Goal: Information Seeking & Learning: Get advice/opinions

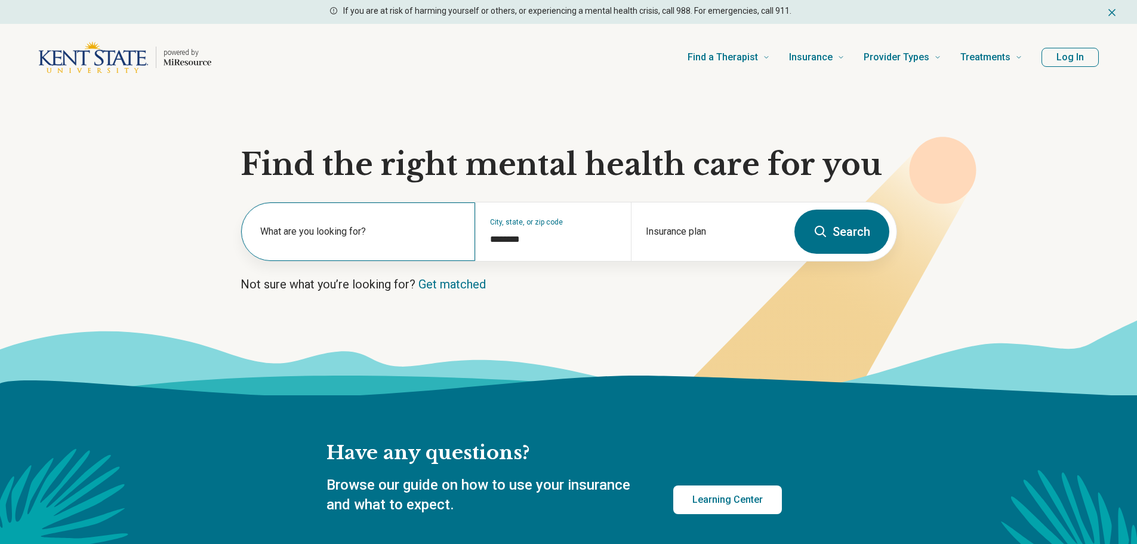
click at [305, 232] on label "What are you looking for?" at bounding box center [360, 231] width 201 height 14
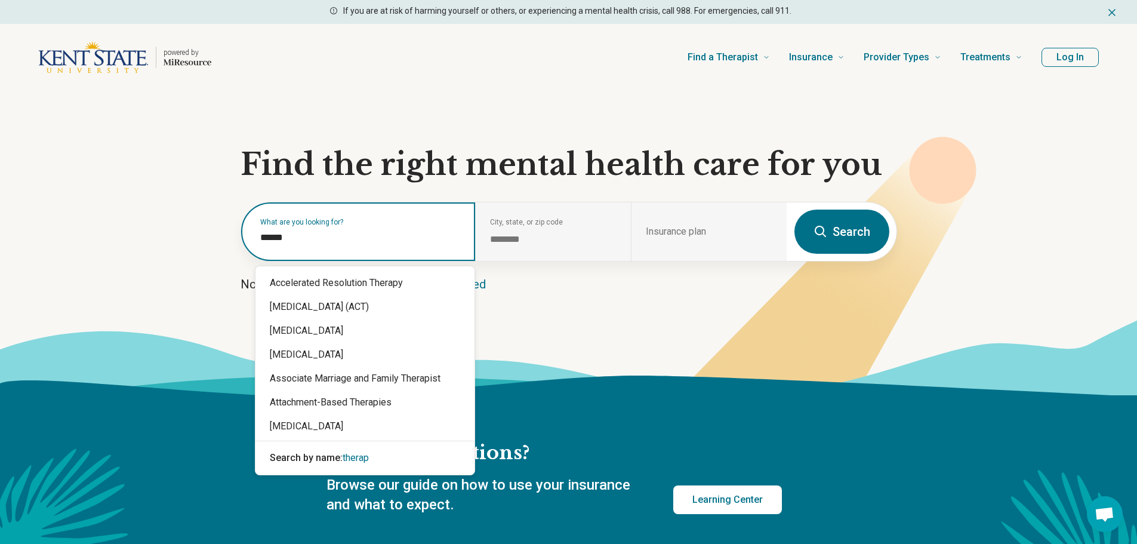
type input "*******"
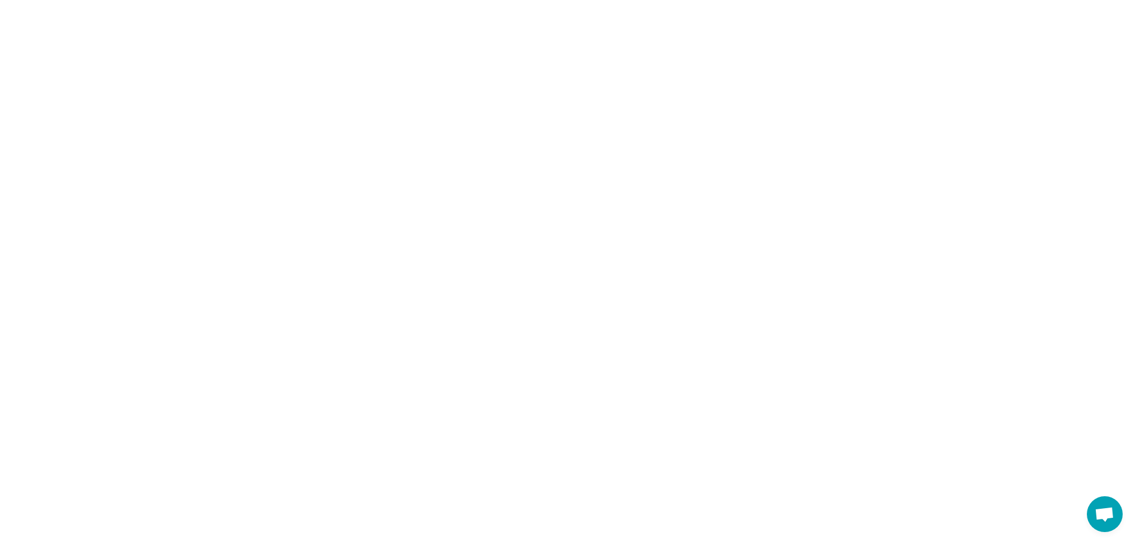
select select "***"
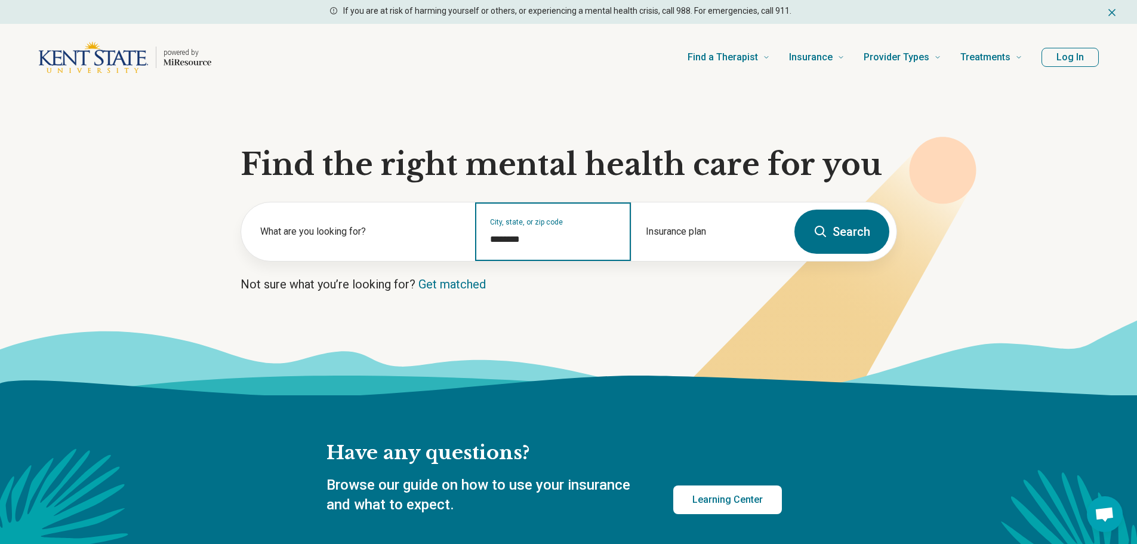
click at [541, 237] on input "********" at bounding box center [553, 239] width 127 height 14
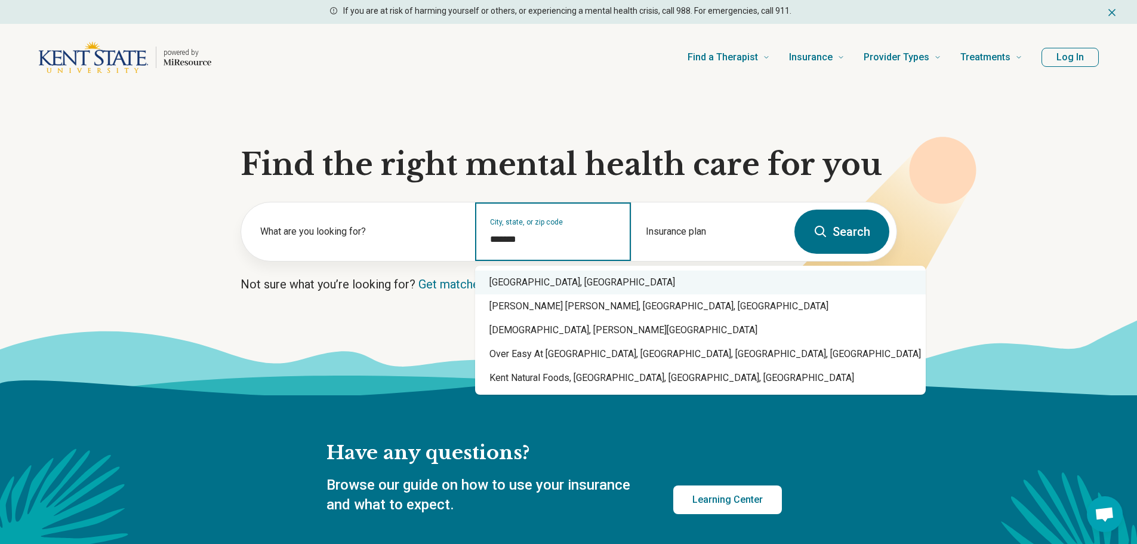
click at [523, 283] on div "Kent, OH" at bounding box center [700, 282] width 451 height 24
type input "********"
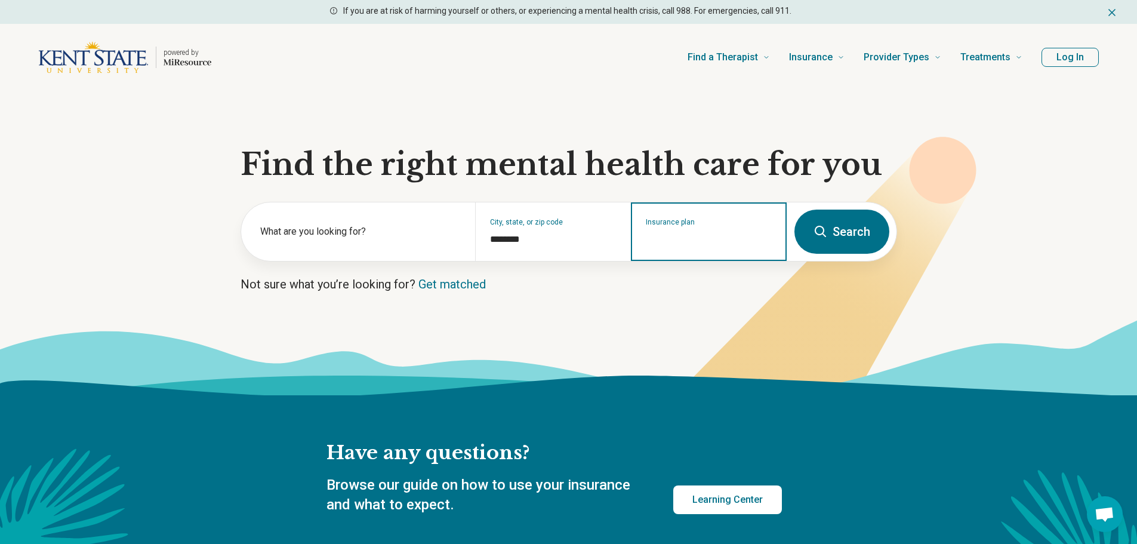
click at [690, 239] on input "Insurance plan" at bounding box center [709, 239] width 127 height 14
type input "******"
click at [690, 283] on div "Anthem" at bounding box center [702, 283] width 141 height 24
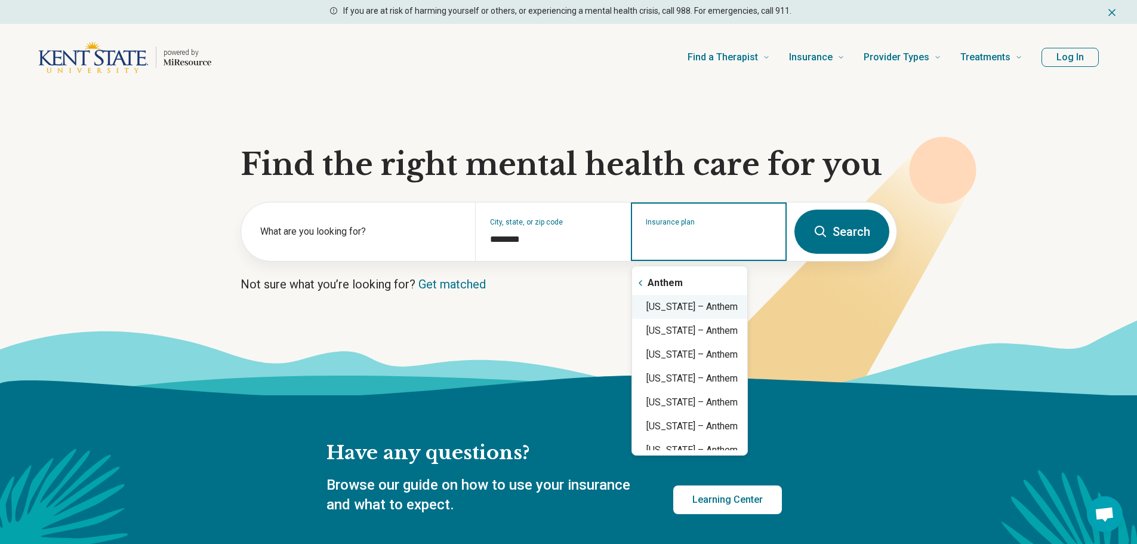
click at [692, 310] on div "Ohio – Anthem" at bounding box center [689, 307] width 115 height 24
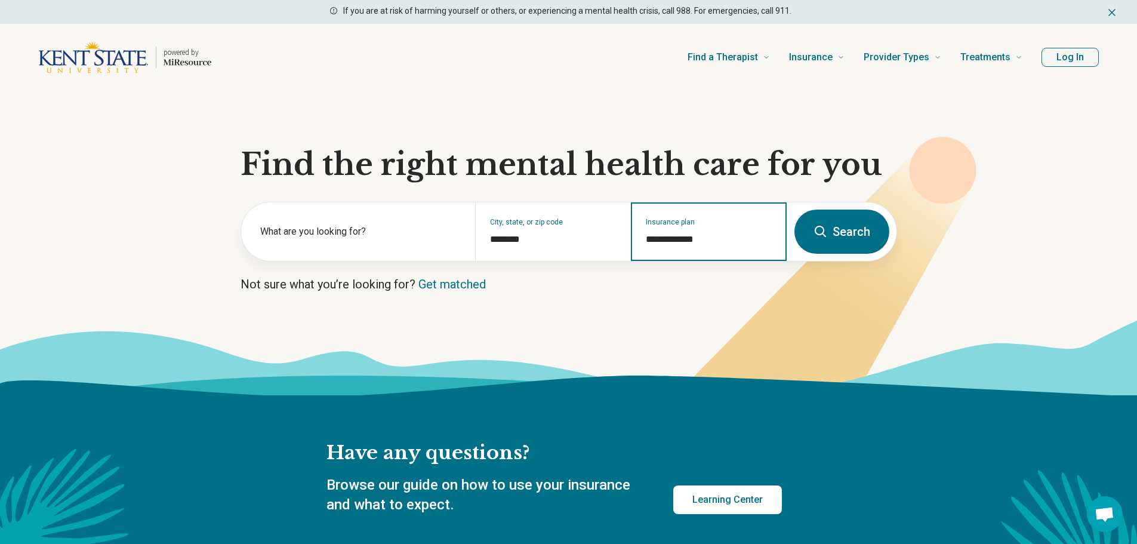
type input "**********"
click at [847, 225] on button "Search" at bounding box center [841, 231] width 95 height 44
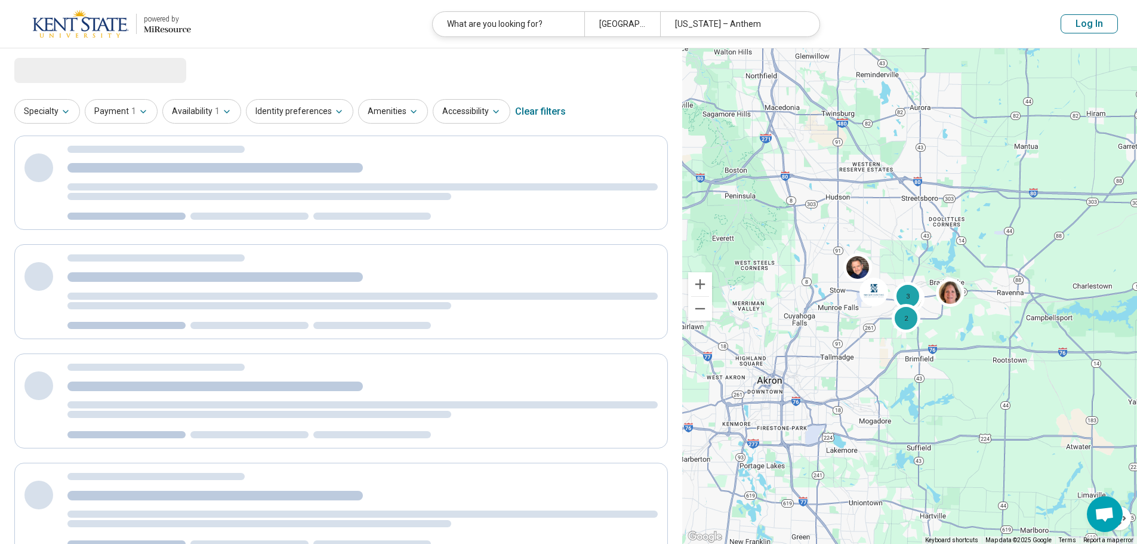
select select "***"
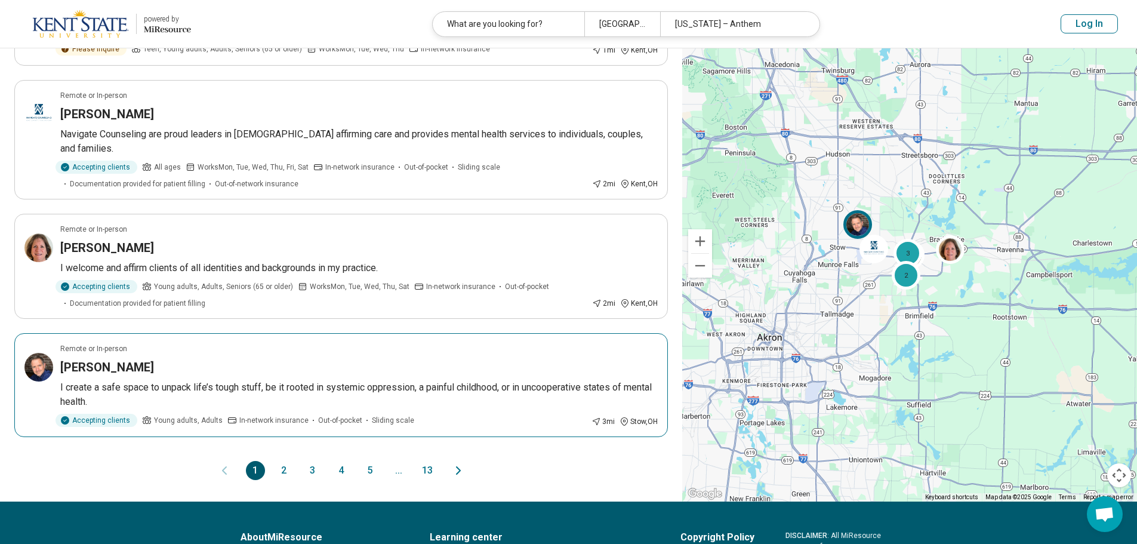
scroll to position [895, 0]
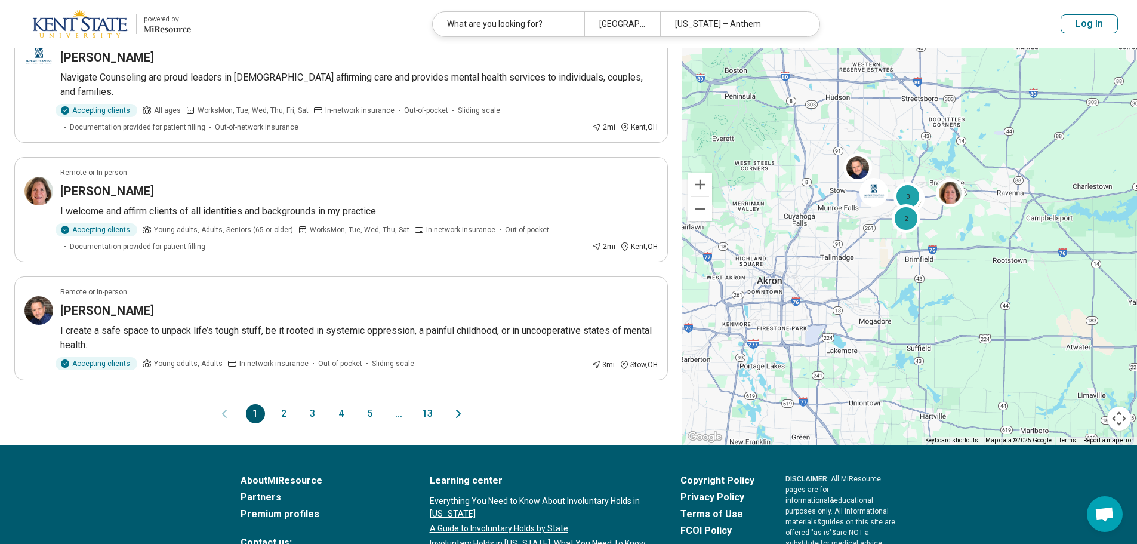
click at [282, 404] on button "2" at bounding box center [284, 413] width 19 height 19
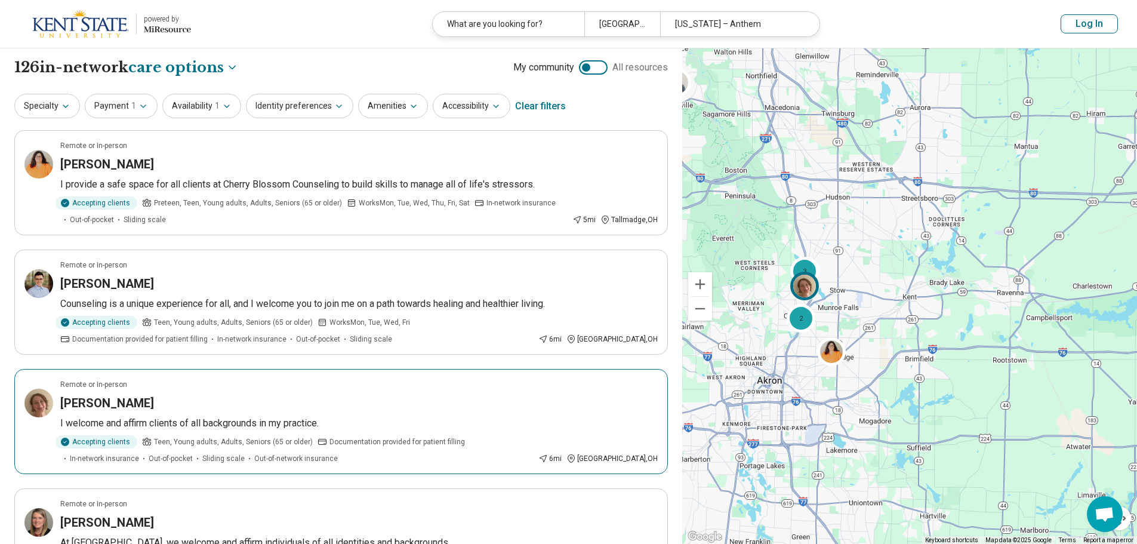
scroll to position [0, 0]
click at [67, 105] on icon "button" at bounding box center [66, 107] width 10 height 10
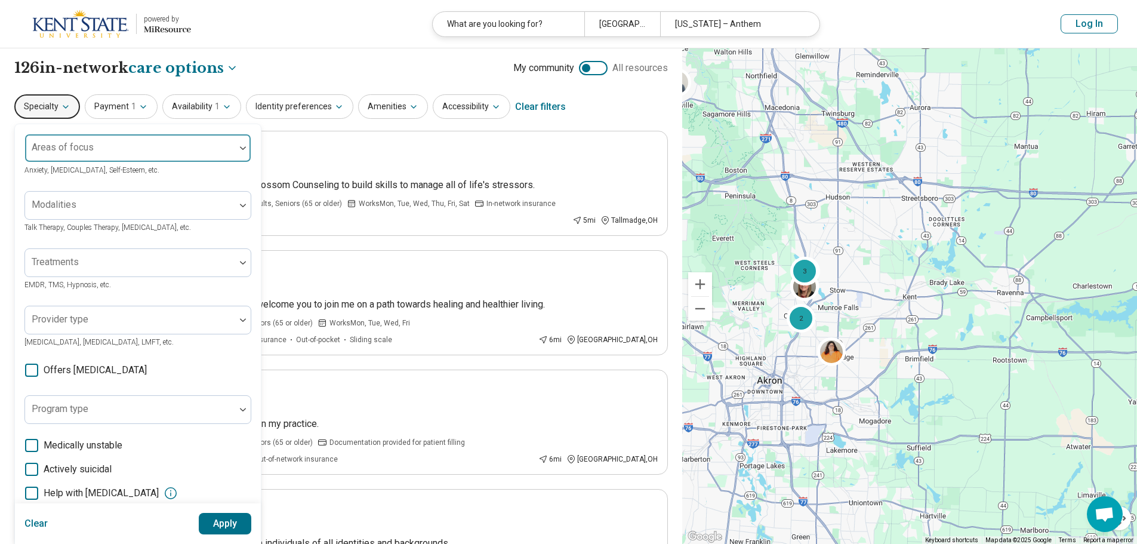
click at [243, 146] on div at bounding box center [243, 147] width 16 height 27
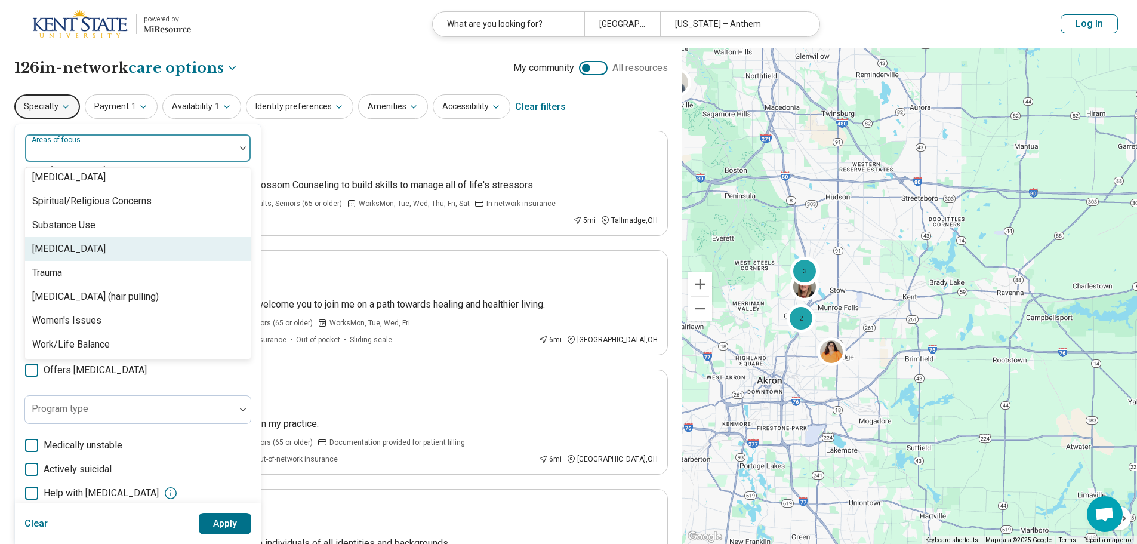
scroll to position [2170, 0]
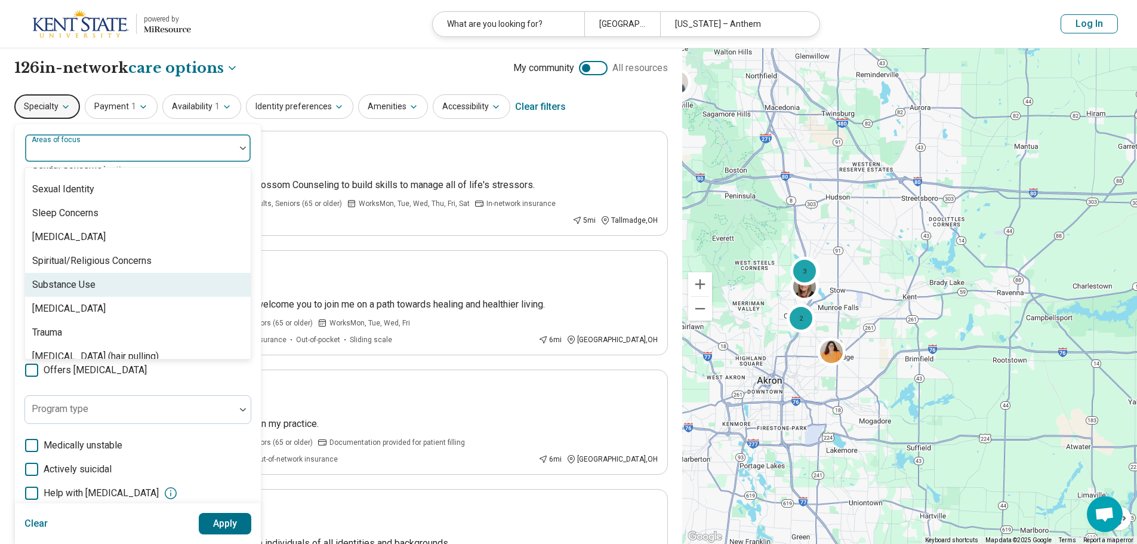
click at [90, 281] on div "Substance Use" at bounding box center [63, 284] width 63 height 14
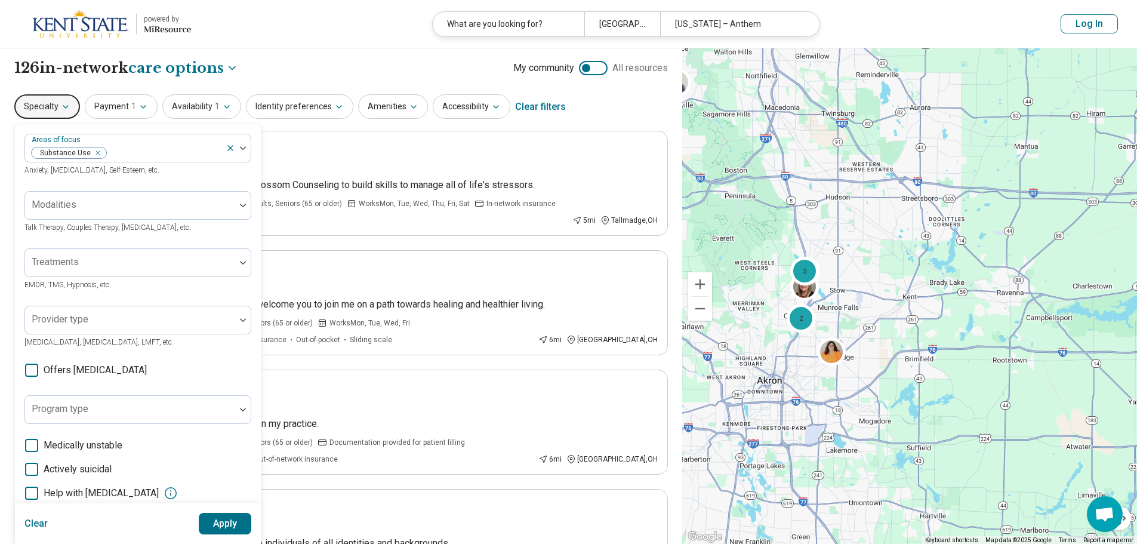
click at [212, 528] on button "Apply" at bounding box center [225, 523] width 53 height 21
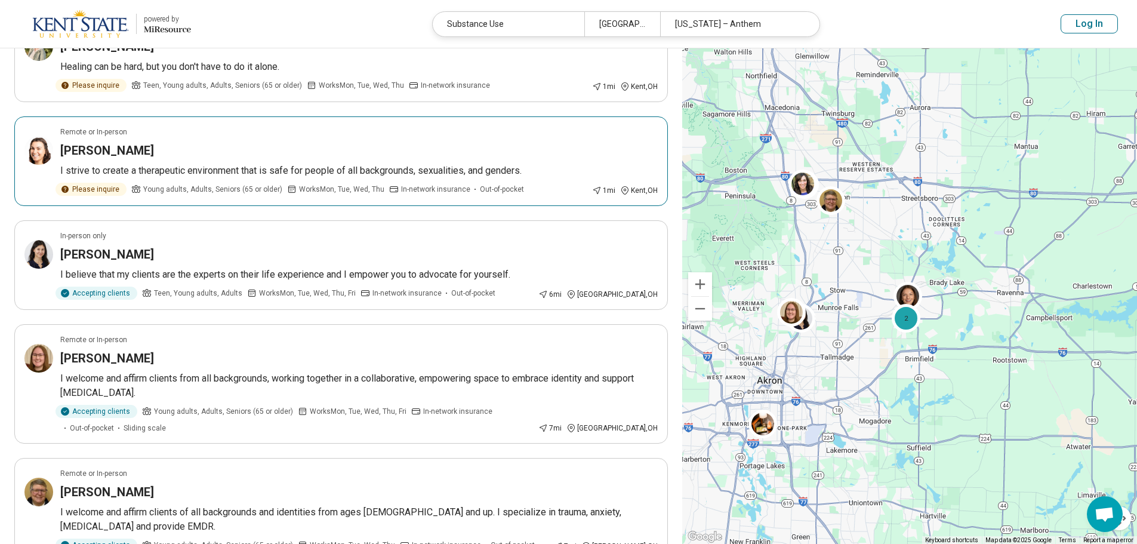
scroll to position [239, 0]
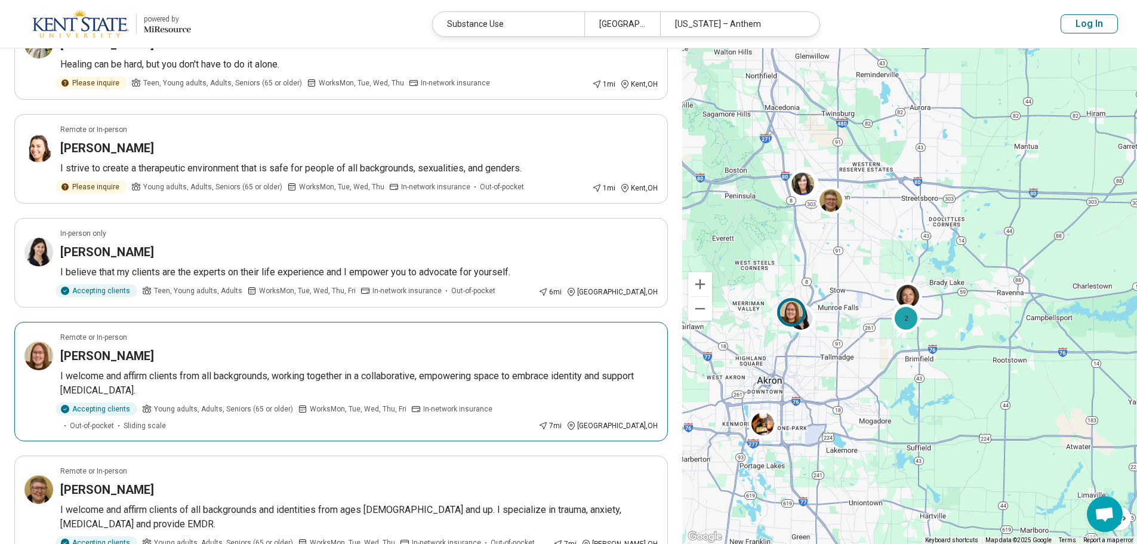
click at [338, 357] on div "[PERSON_NAME]" at bounding box center [358, 355] width 597 height 17
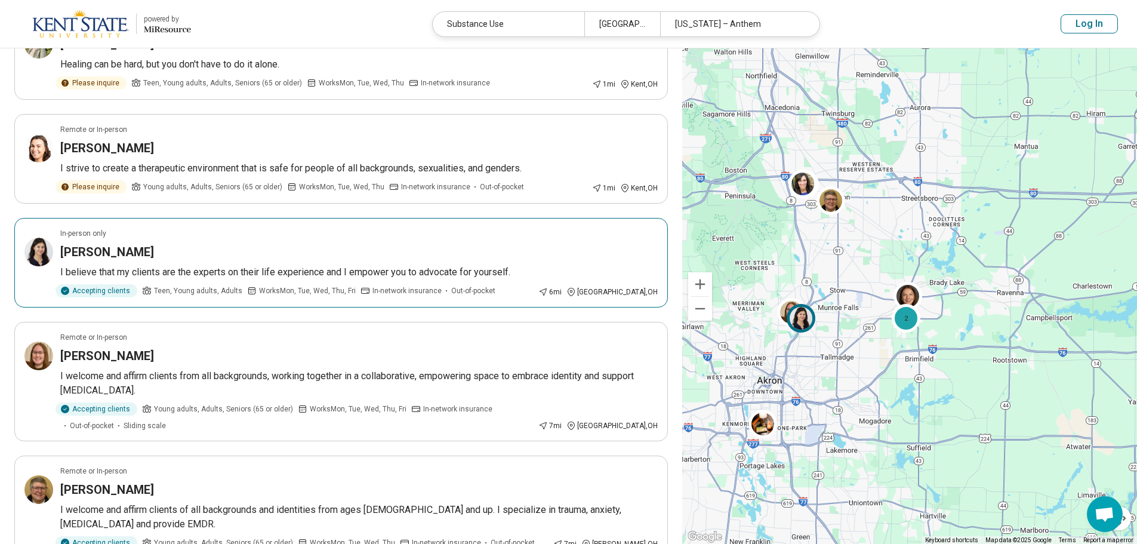
click at [229, 258] on div "Alyssa Hernandez" at bounding box center [358, 251] width 597 height 17
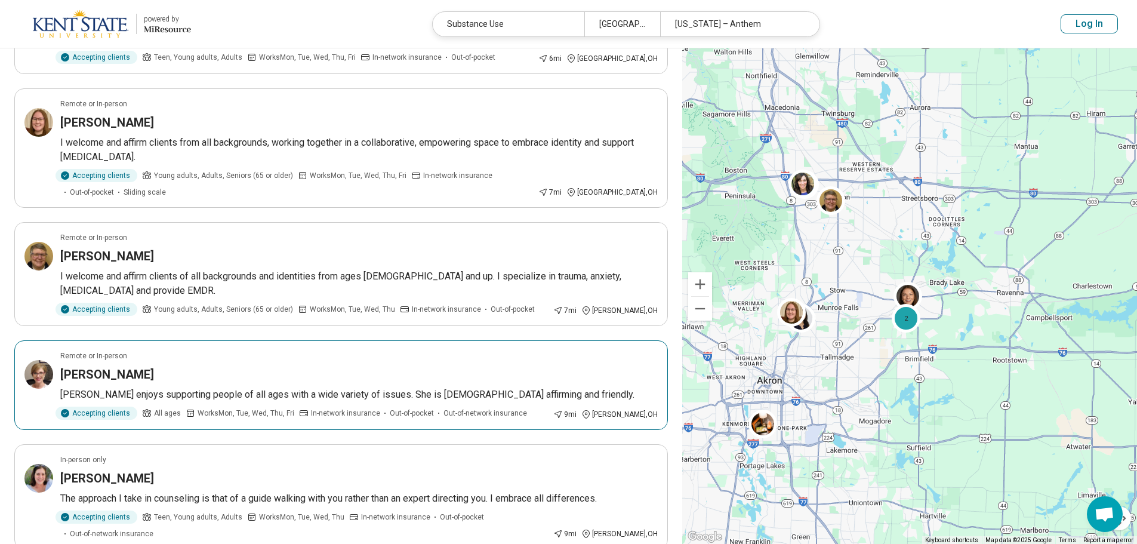
scroll to position [477, 0]
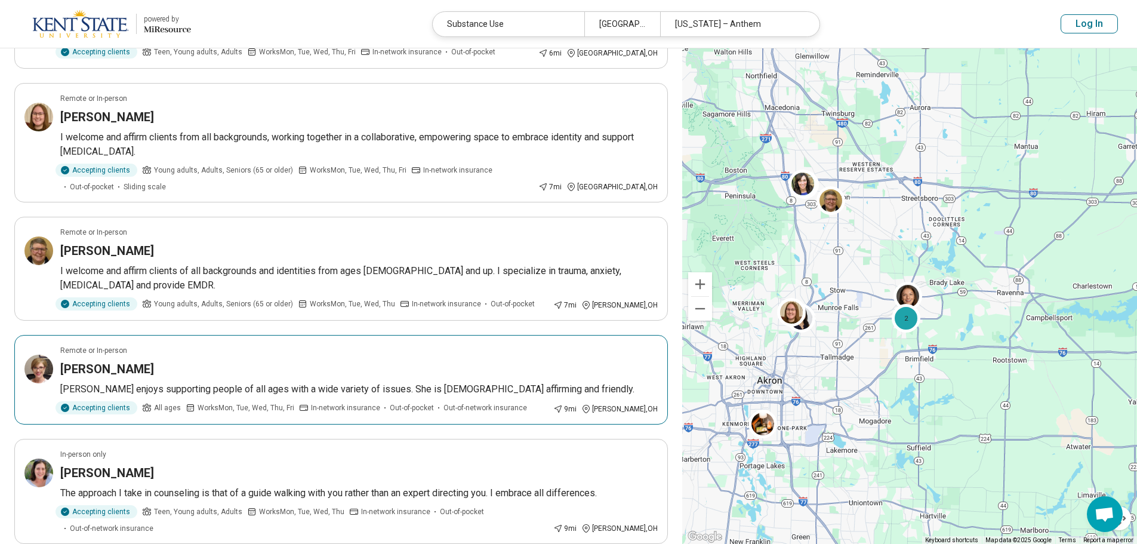
click at [188, 372] on div "Juliane Belisle" at bounding box center [358, 368] width 597 height 17
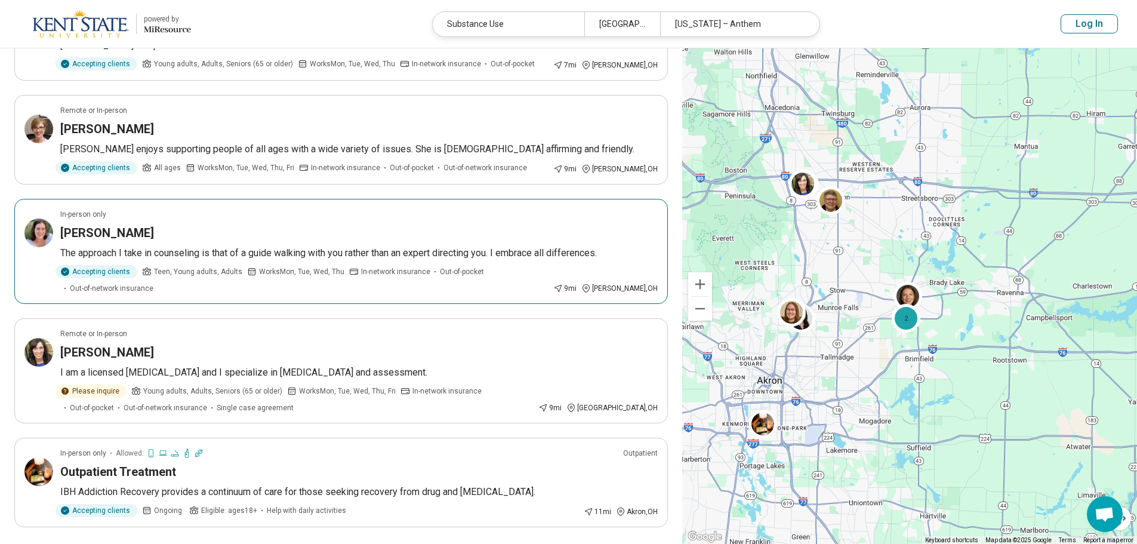
scroll to position [776, 0]
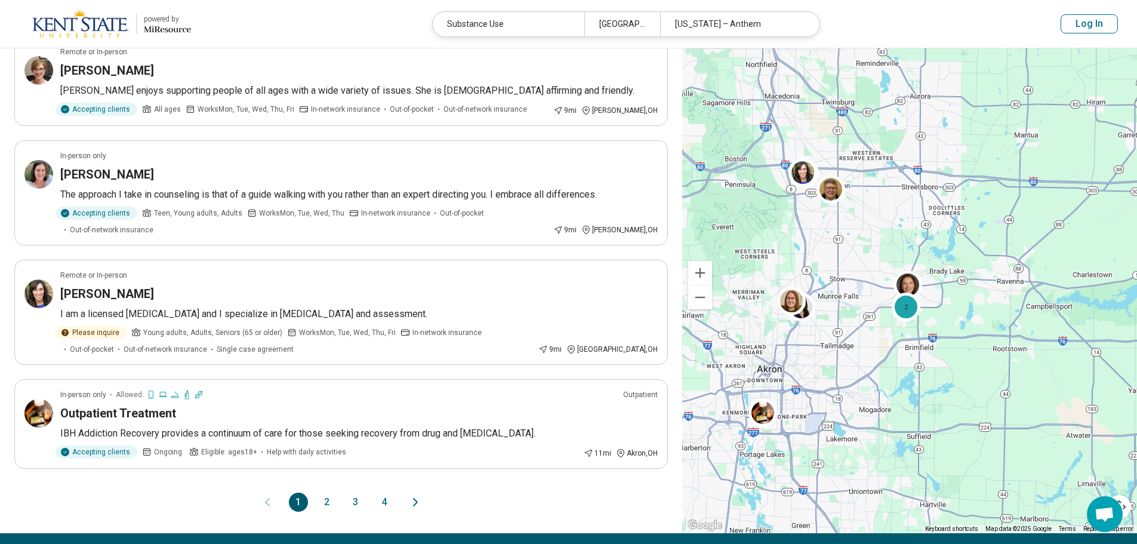
click at [325, 492] on button "2" at bounding box center [326, 501] width 19 height 19
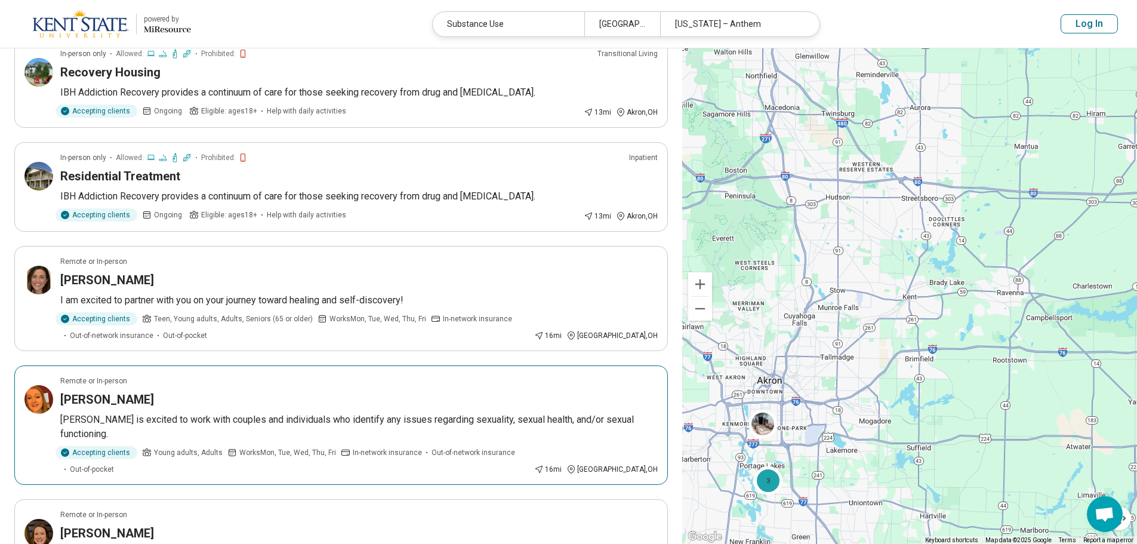
scroll to position [358, 0]
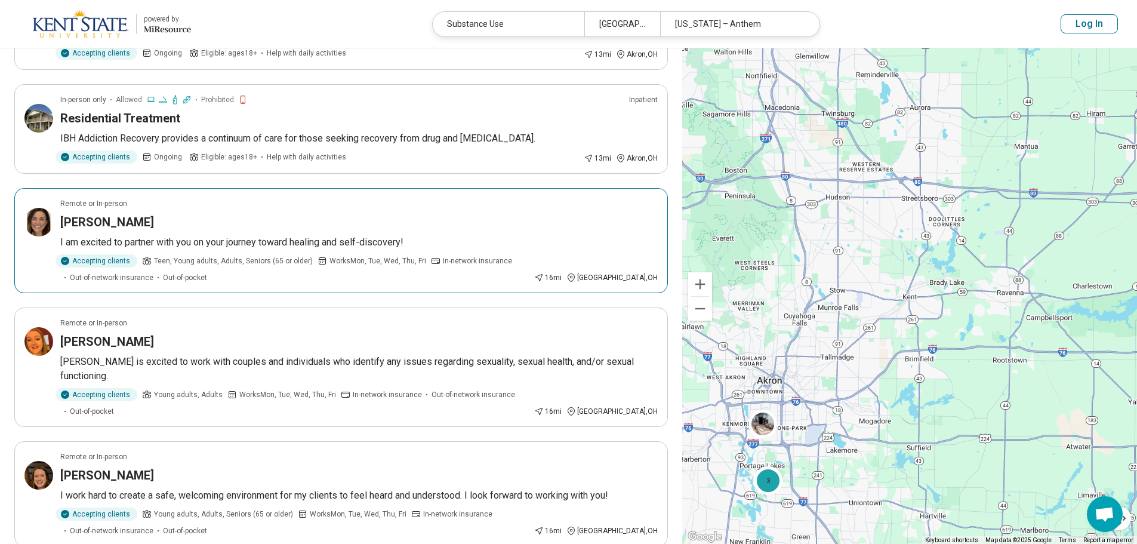
click at [246, 227] on div "Mary Holzheimer" at bounding box center [358, 222] width 597 height 17
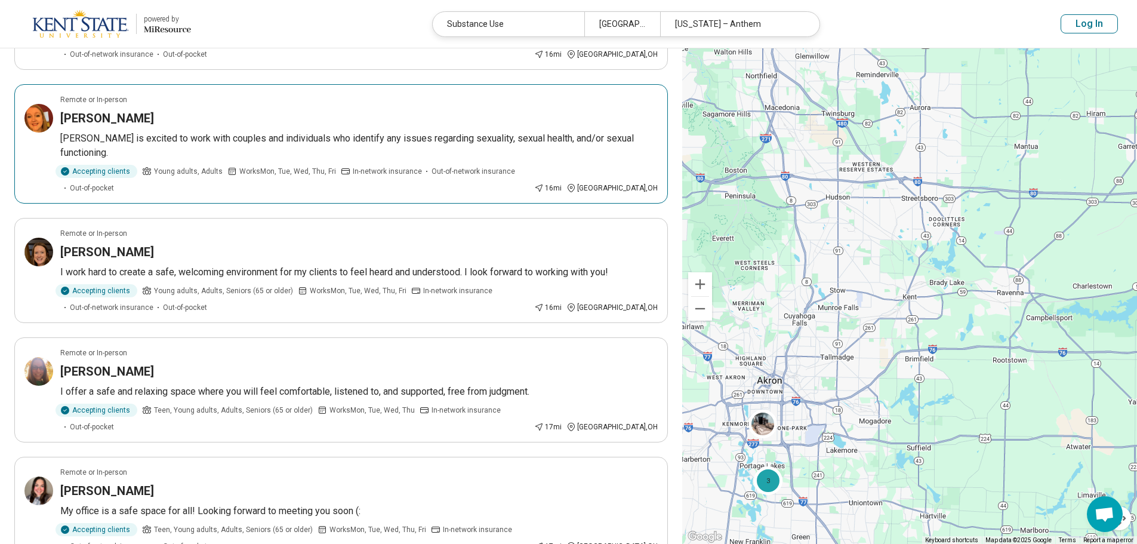
scroll to position [656, 0]
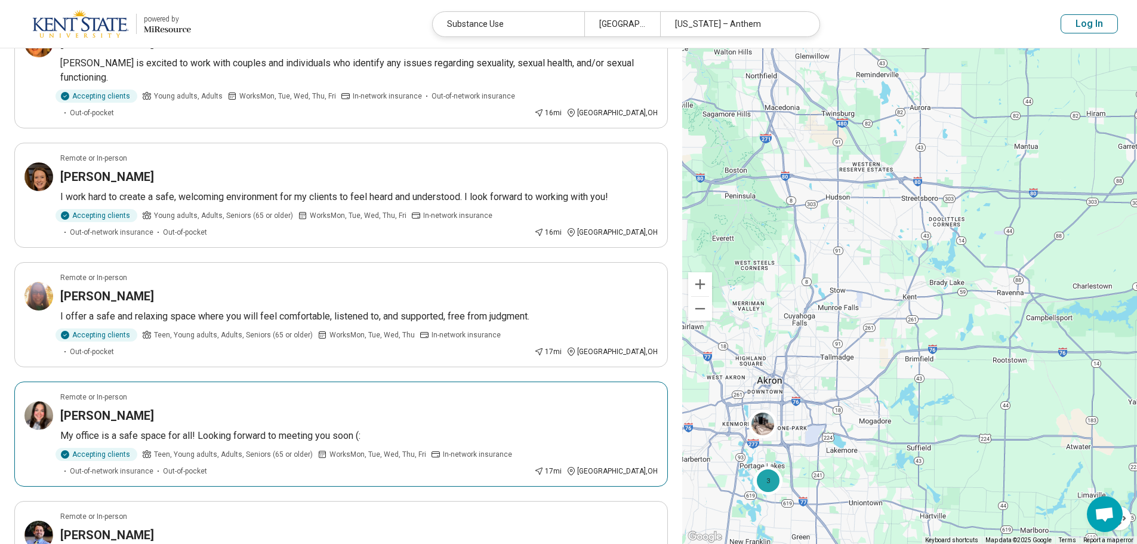
click at [238, 381] on article "Remote or In-person Brooke Stehlik My office is a safe space for all! Looking f…" at bounding box center [340, 433] width 653 height 105
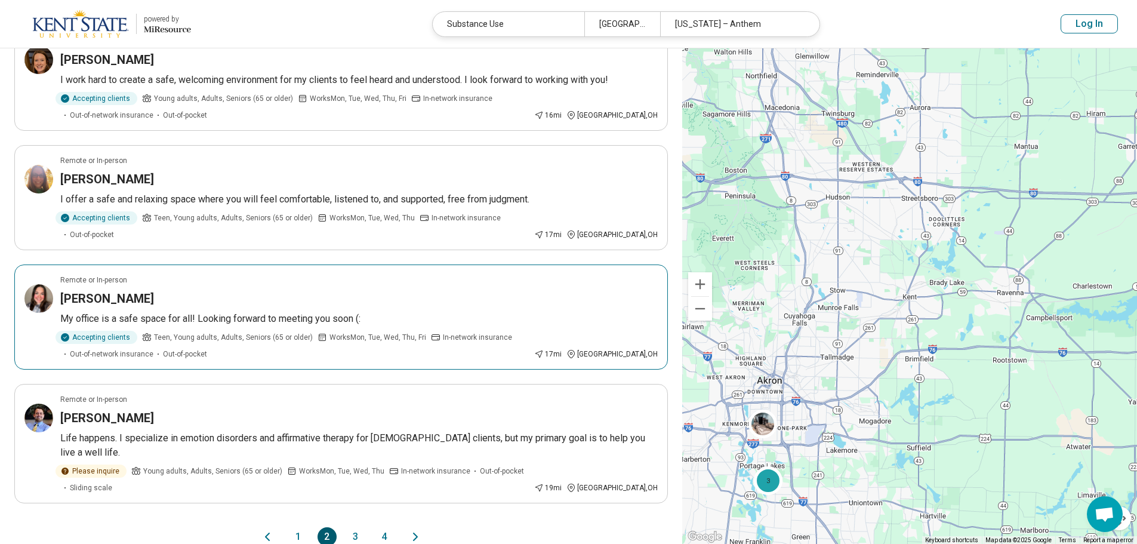
scroll to position [835, 0]
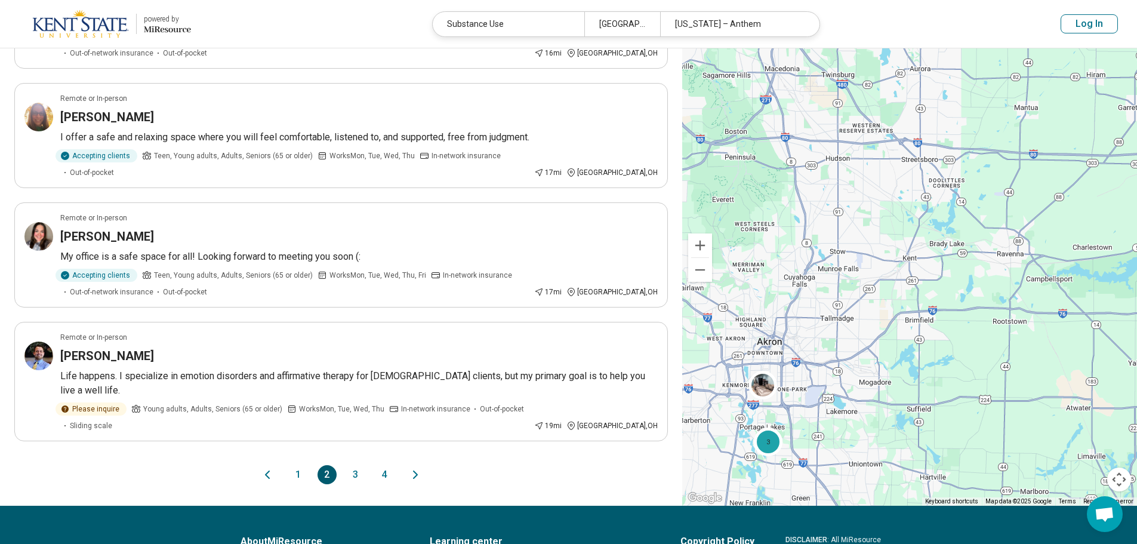
click at [356, 465] on button "3" at bounding box center [355, 474] width 19 height 19
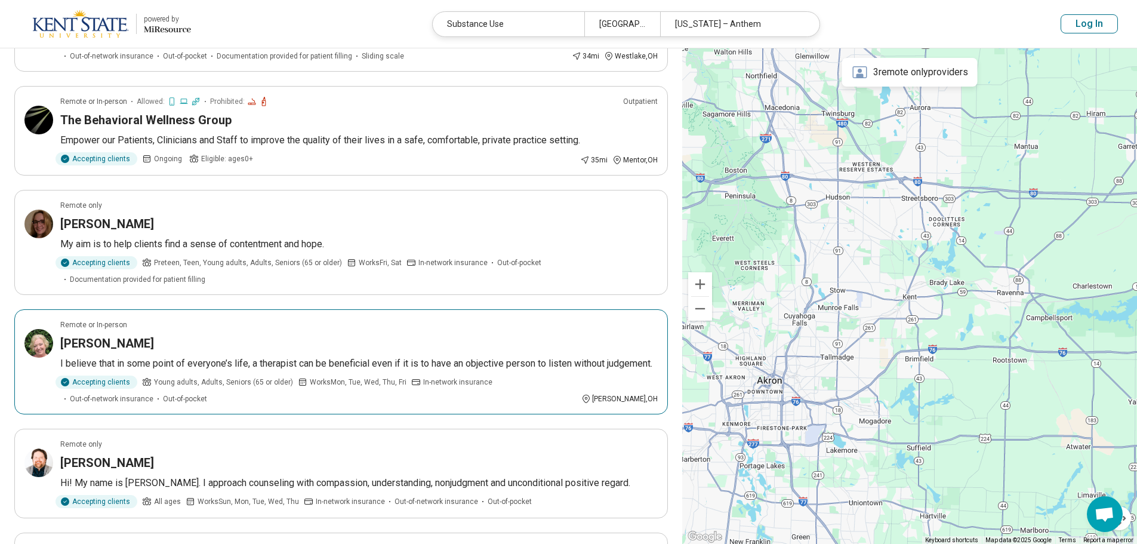
scroll to position [537, 0]
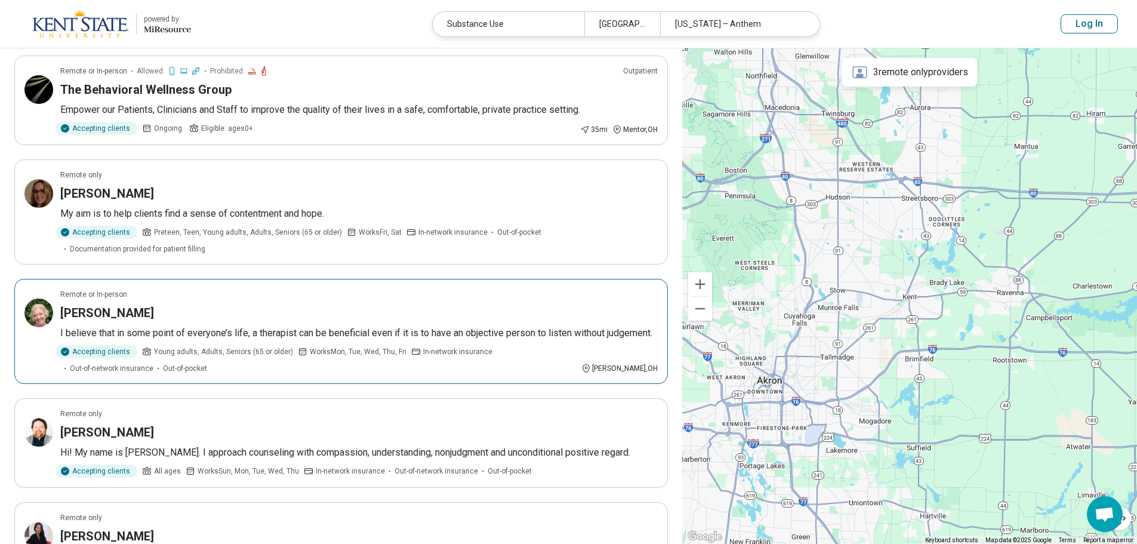
click at [321, 326] on p "I believe that in some point of everyone’s life, a therapist can be beneficial …" at bounding box center [358, 333] width 597 height 14
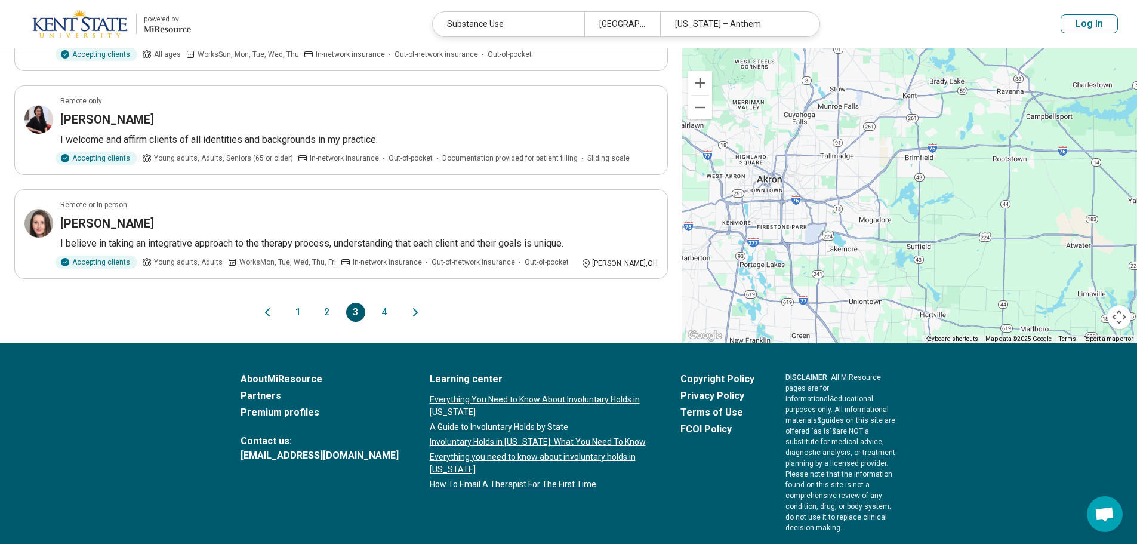
scroll to position [955, 0]
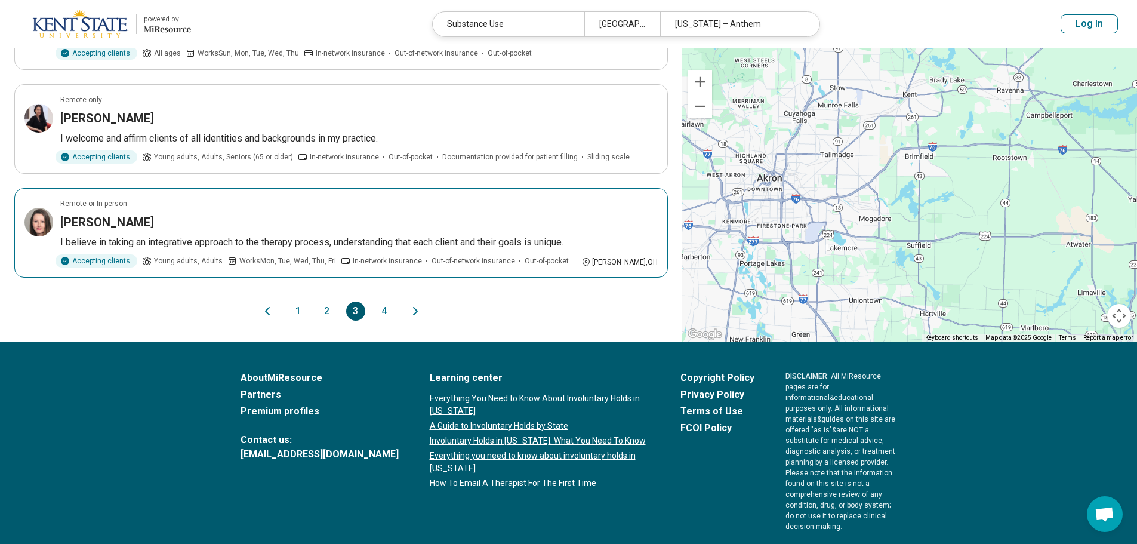
click at [280, 214] on div "Heather Masters" at bounding box center [358, 222] width 597 height 17
click at [380, 301] on button "4" at bounding box center [384, 310] width 19 height 19
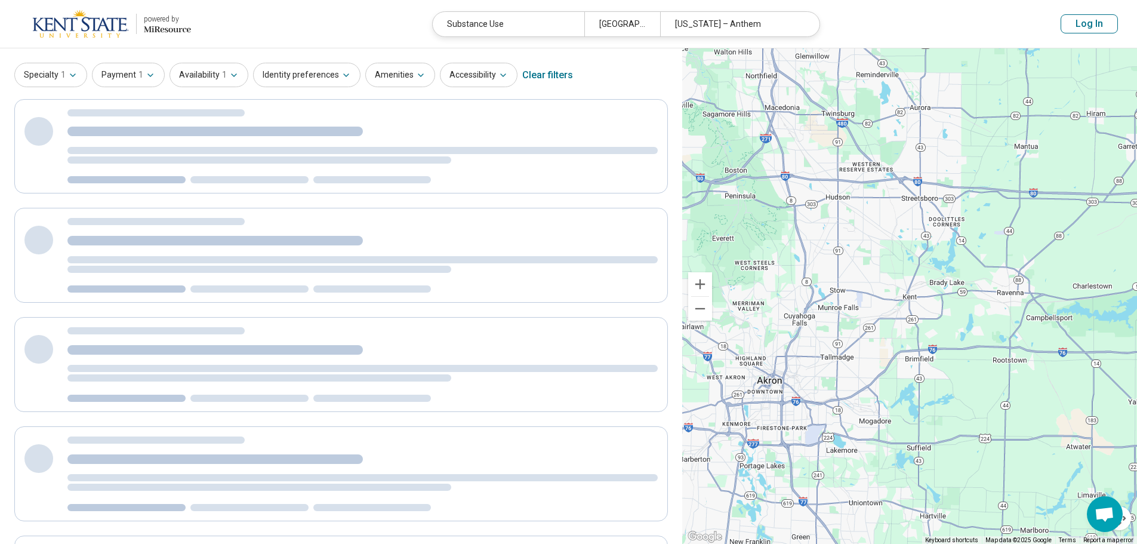
scroll to position [0, 0]
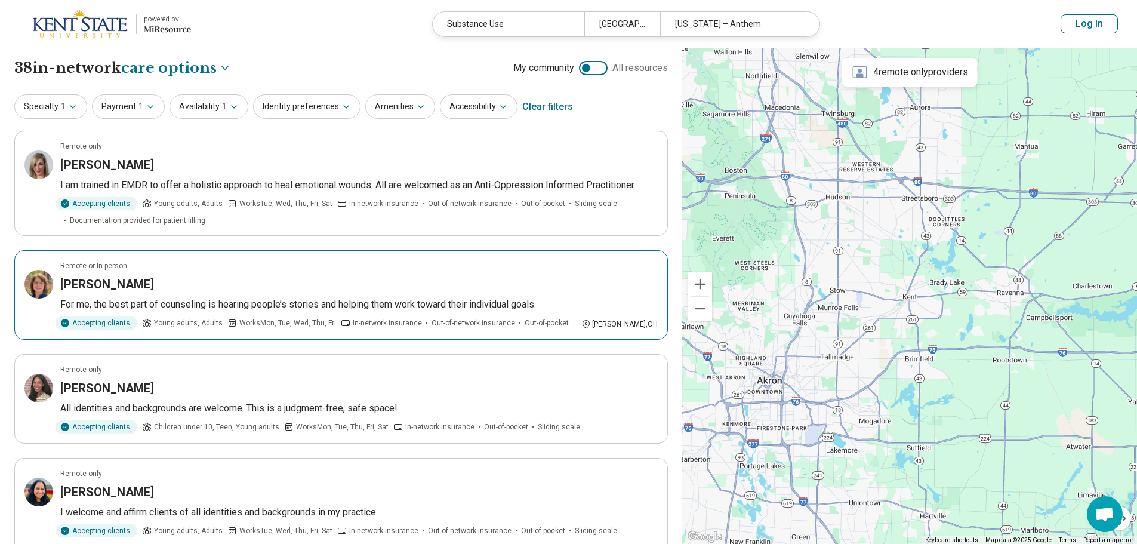
click at [282, 306] on p "For me, the best part of counseling is hearing people’s stories and helping the…" at bounding box center [358, 304] width 597 height 14
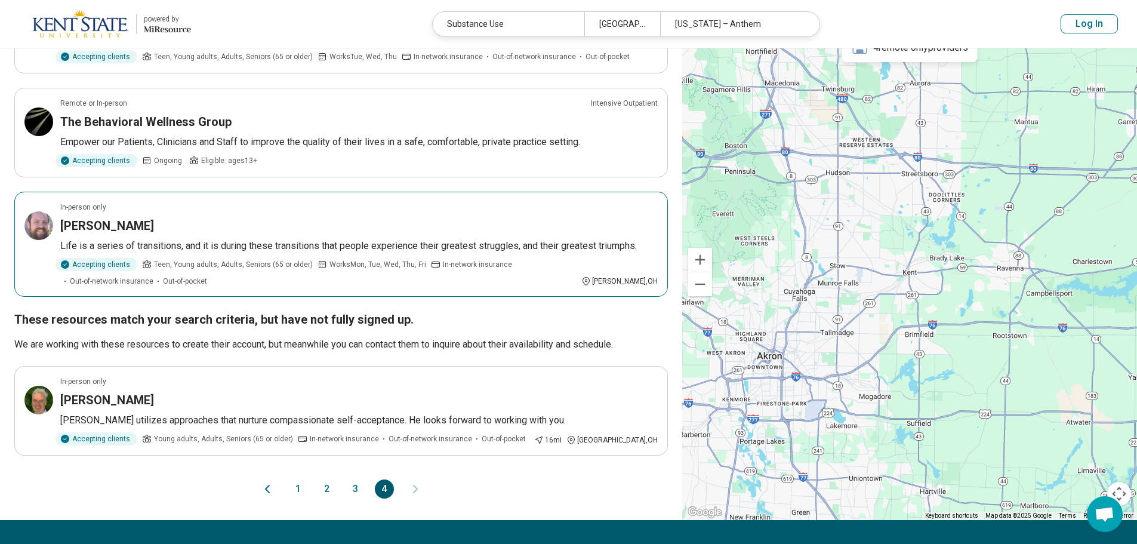
scroll to position [597, 0]
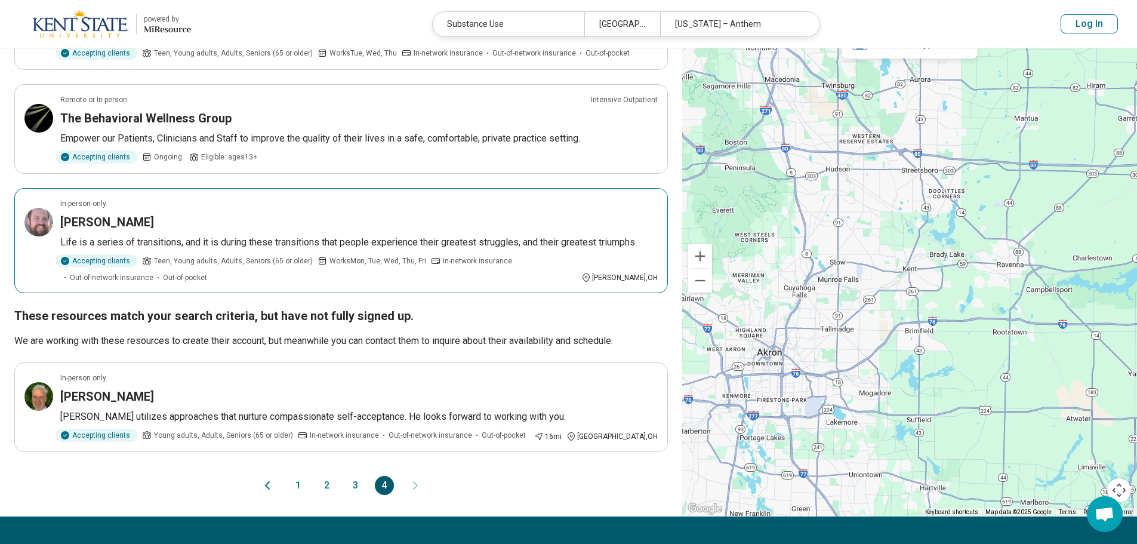
click at [310, 227] on div "Mitchell Harmon" at bounding box center [358, 222] width 597 height 17
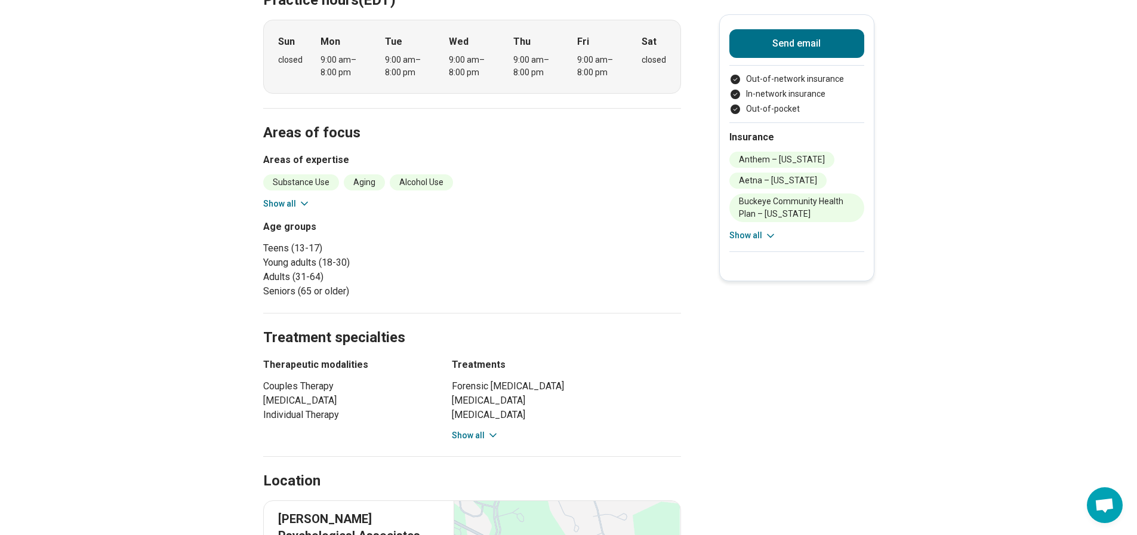
scroll to position [418, 0]
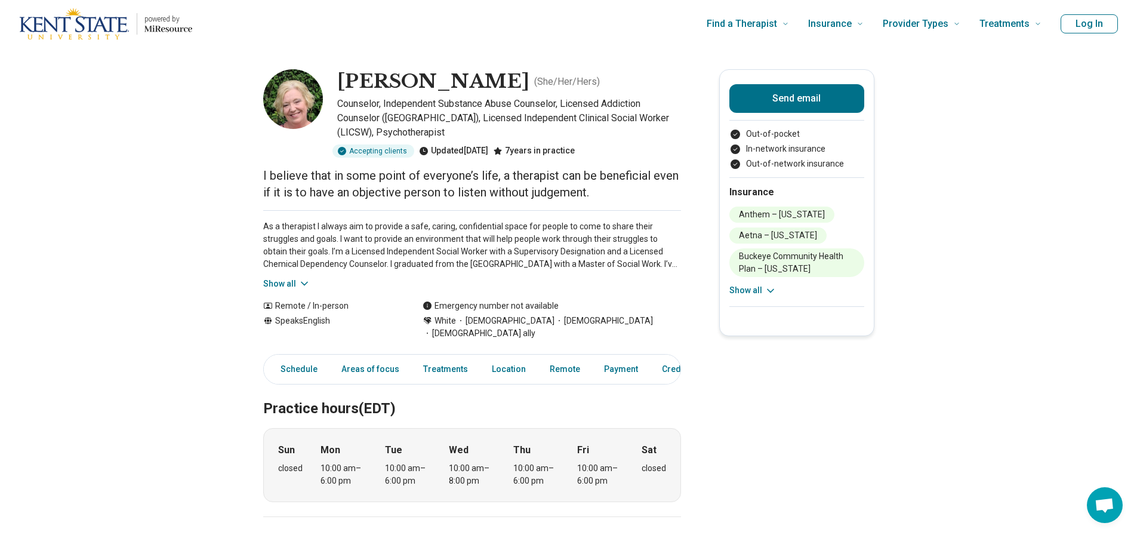
click at [307, 281] on icon at bounding box center [304, 283] width 12 height 12
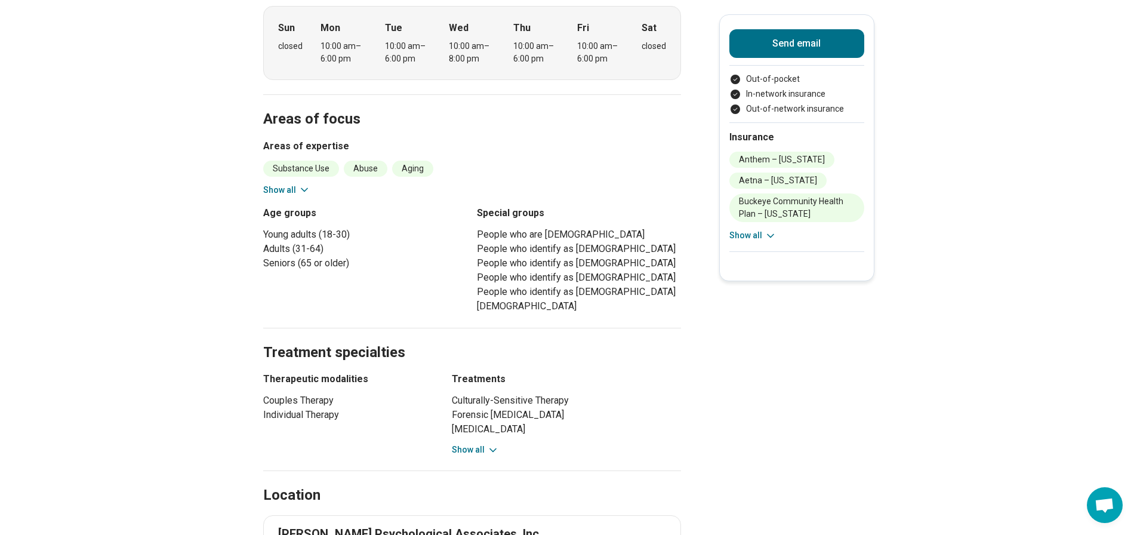
scroll to position [537, 0]
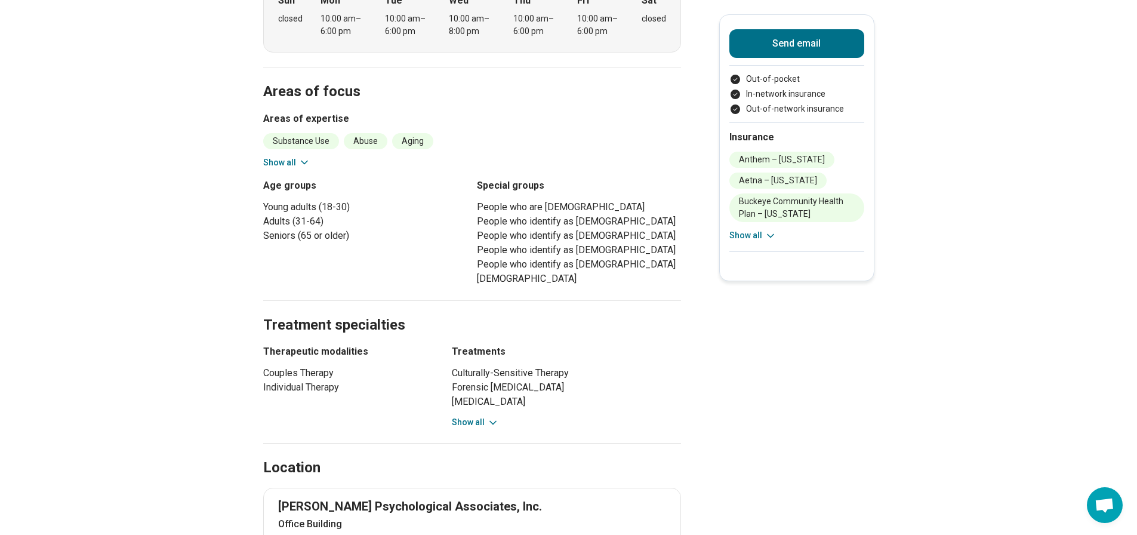
click at [279, 156] on button "Show all" at bounding box center [286, 162] width 47 height 13
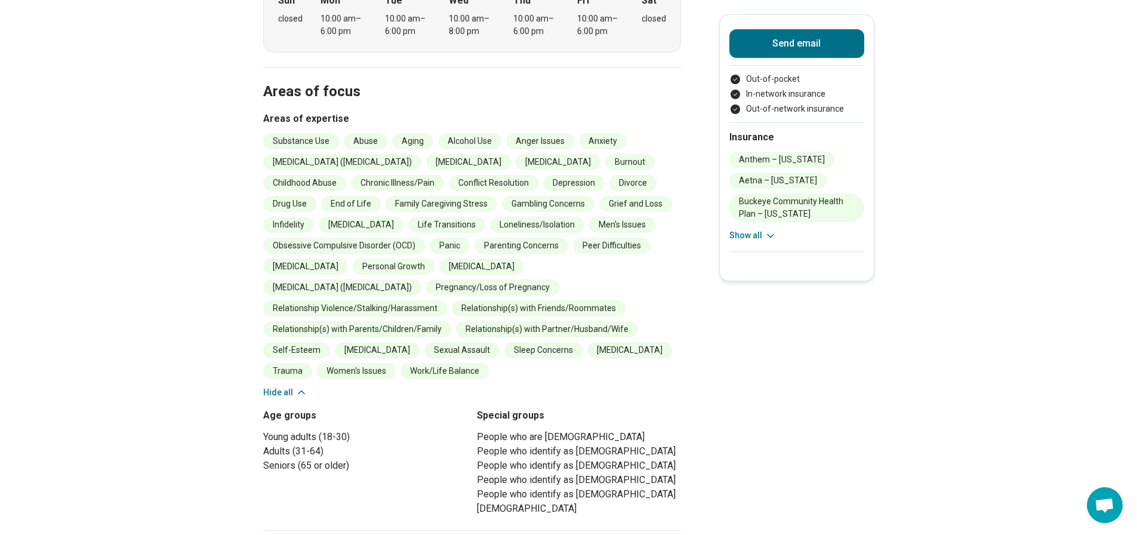
click at [273, 386] on button "Hide all" at bounding box center [285, 392] width 44 height 13
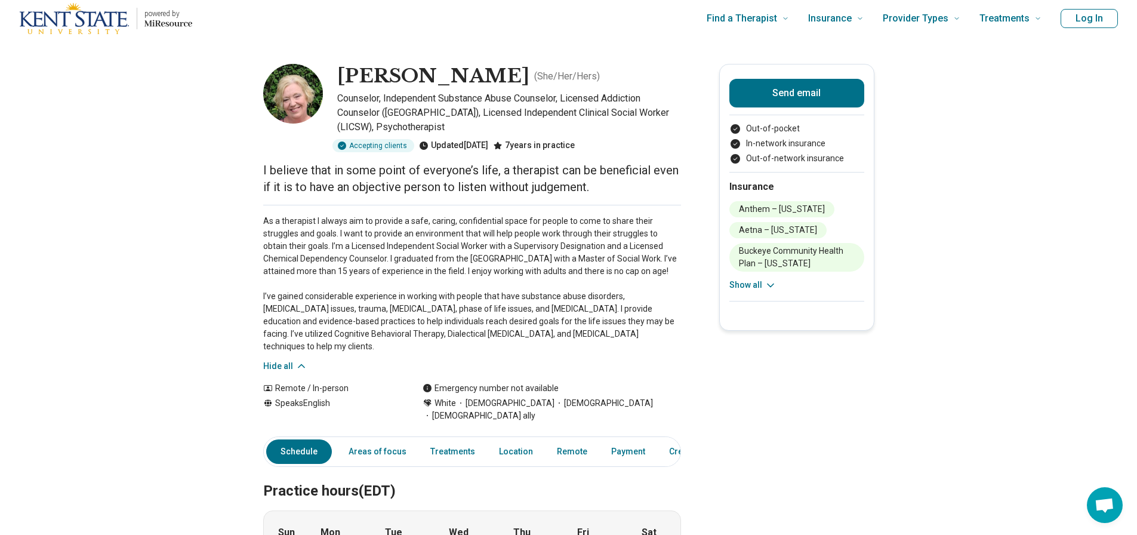
scroll to position [0, 0]
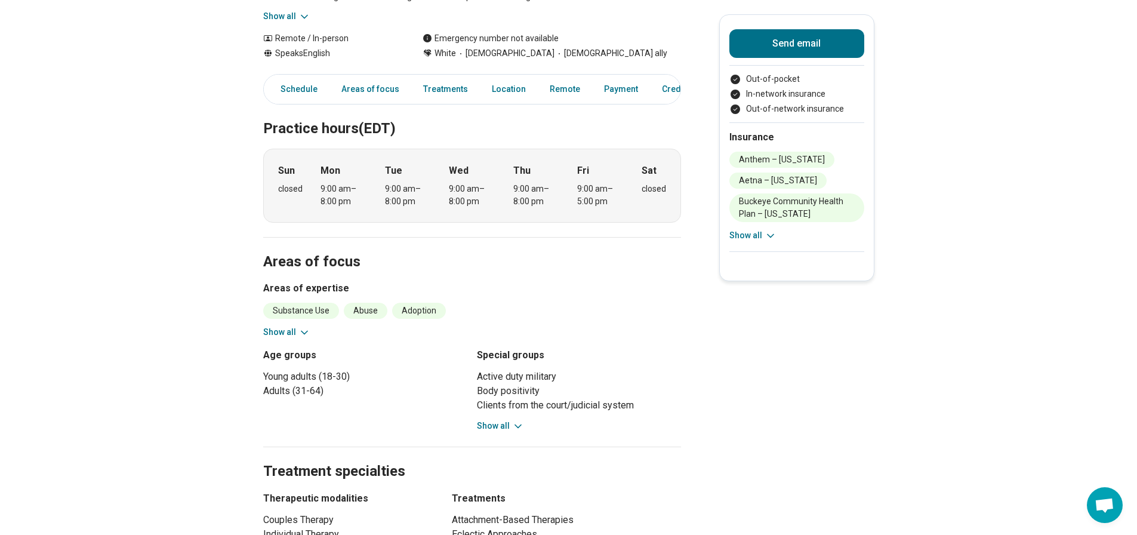
scroll to position [358, 0]
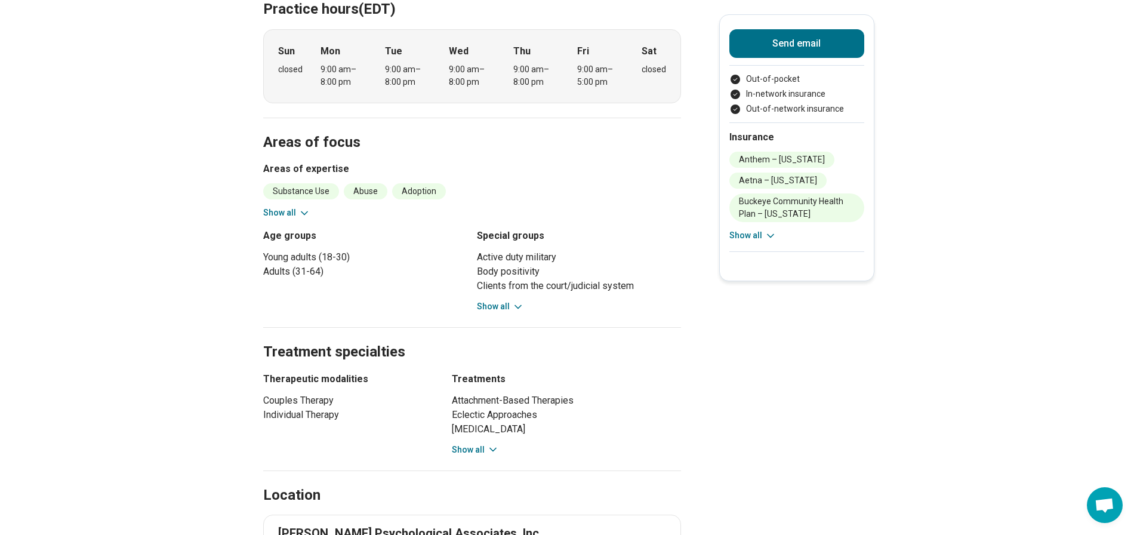
click at [301, 219] on icon at bounding box center [304, 213] width 12 height 12
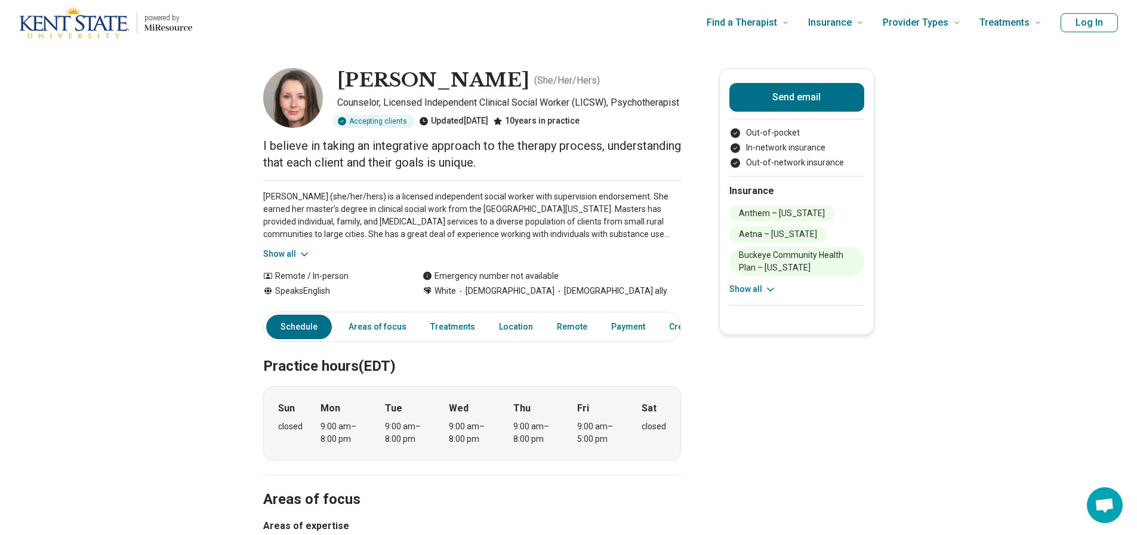
scroll to position [0, 0]
